Goal: Communication & Community: Connect with others

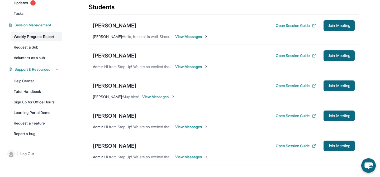
scroll to position [41, 0]
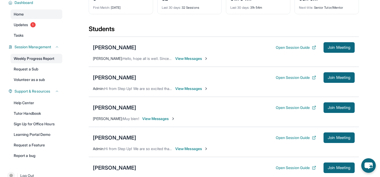
click at [42, 60] on link "Weekly Progress Report" at bounding box center [37, 58] width 52 height 9
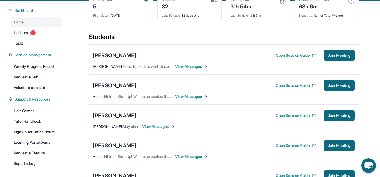
scroll to position [34, 0]
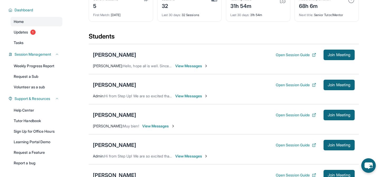
click at [105, 55] on div "Isabella Oganesyan" at bounding box center [114, 54] width 43 height 7
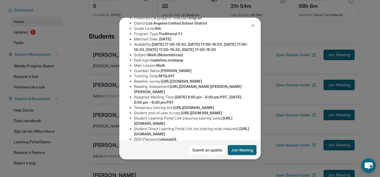
scroll to position [117, 0]
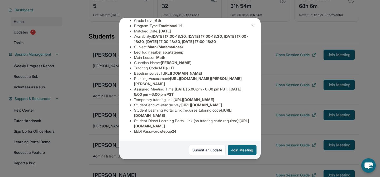
click at [171, 132] on span "stepup24" at bounding box center [168, 131] width 16 height 4
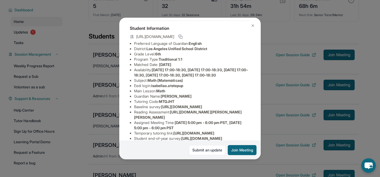
scroll to position [8, 0]
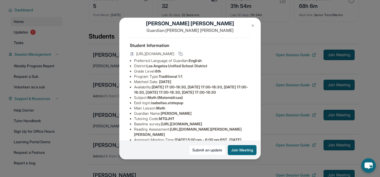
click at [166, 94] on span "Monday 17:00-18:30, Tuesday 17:00-18:30, Wednesday 17:00-18:30, Thursday 17:00-…" at bounding box center [191, 90] width 114 height 10
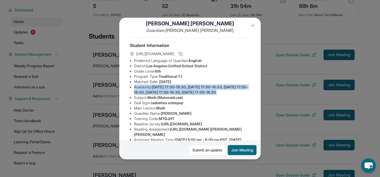
click at [166, 94] on span "Monday 17:00-18:30, Tuesday 17:00-18:30, Wednesday 17:00-18:30, Thursday 17:00-…" at bounding box center [191, 90] width 114 height 10
click at [255, 21] on button at bounding box center [252, 25] width 11 height 11
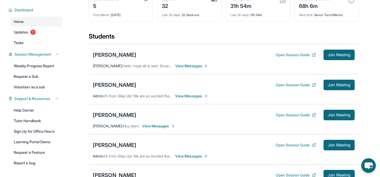
click at [190, 63] on div "Isabella Oganesyan Open Session Guide Join Meeting Mary Oganesyan : Hello, hope…" at bounding box center [224, 59] width 270 height 30
click at [188, 65] on span "View Messages" at bounding box center [191, 65] width 33 height 5
click at [189, 65] on span "View Messages" at bounding box center [191, 65] width 33 height 5
click at [160, 66] on span "Hello, hope all is well. Since Isabella has basketball on Tuesdays, is there a …" at bounding box center [246, 66] width 247 height 4
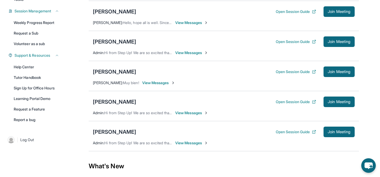
scroll to position [77, 0]
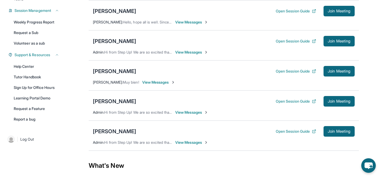
click at [181, 53] on span "View Messages" at bounding box center [191, 52] width 33 height 5
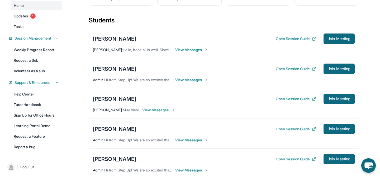
scroll to position [0, 0]
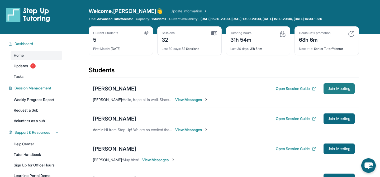
click at [338, 90] on span "Join Meeting" at bounding box center [338, 88] width 23 height 3
click at [345, 89] on span "Join Meeting" at bounding box center [338, 88] width 23 height 3
click at [336, 89] on span "Join Meeting" at bounding box center [338, 88] width 23 height 3
